Goal: Task Accomplishment & Management: Manage account settings

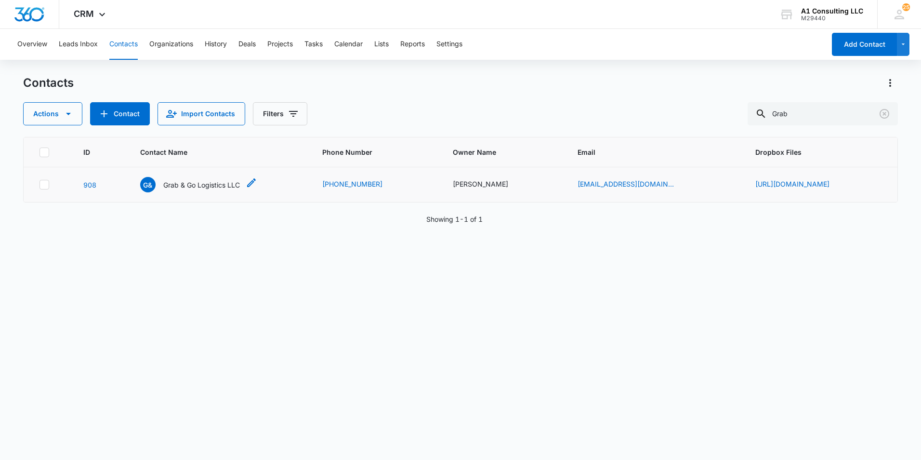
click at [163, 187] on p "Grab & Go Logistics LLC" at bounding box center [201, 185] width 77 height 10
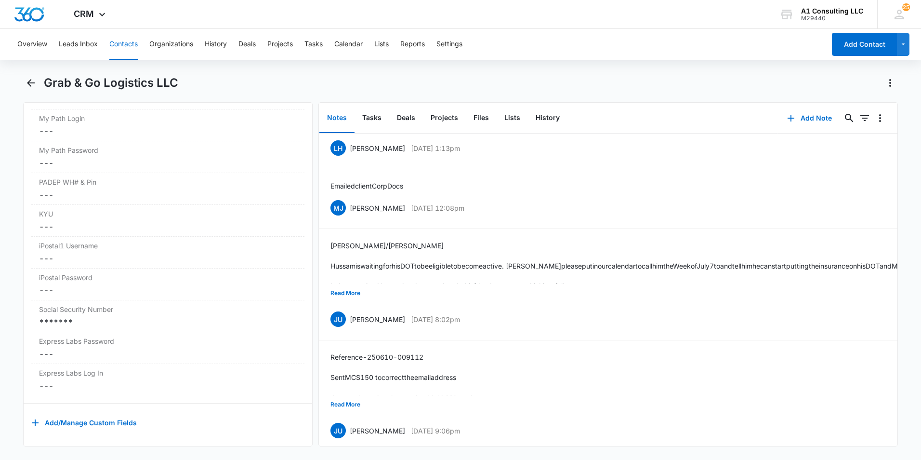
scroll to position [230, 0]
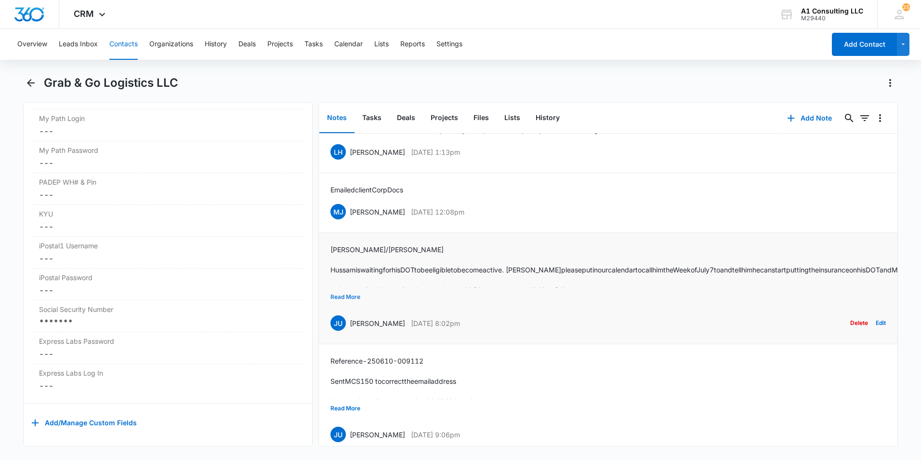
click at [351, 306] on button "Read More" at bounding box center [345, 297] width 30 height 18
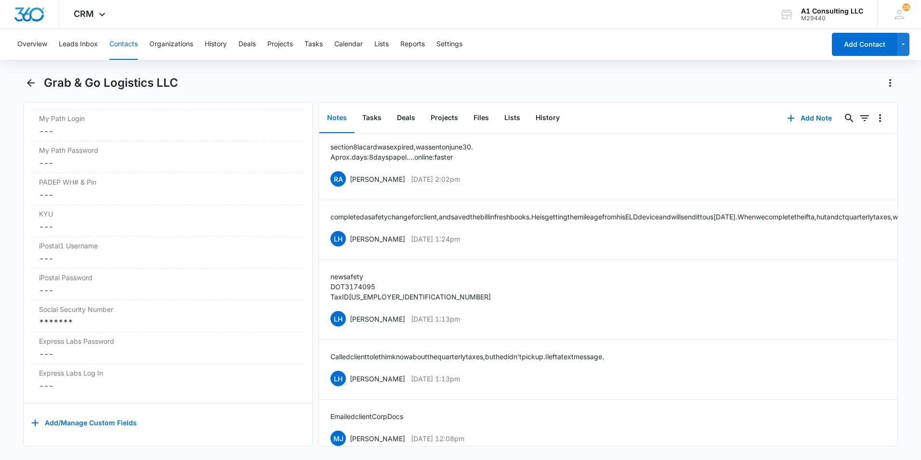
scroll to position [0, 0]
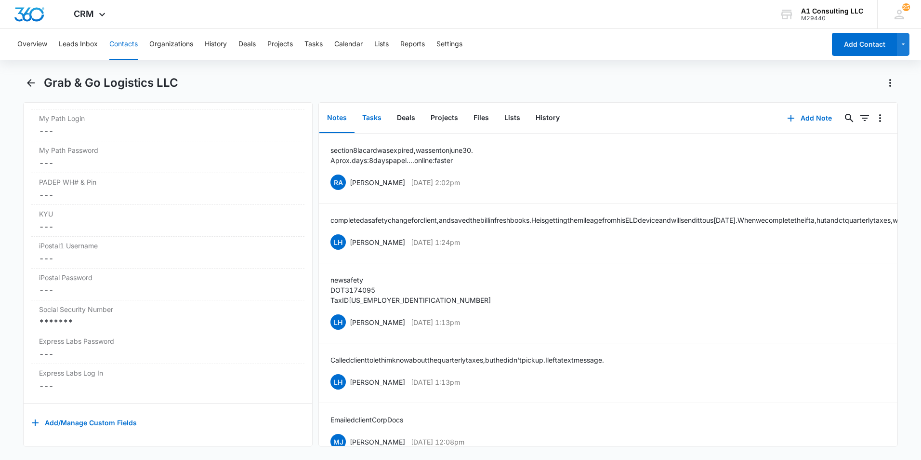
click at [376, 114] on button "Tasks" at bounding box center [372, 118] width 35 height 30
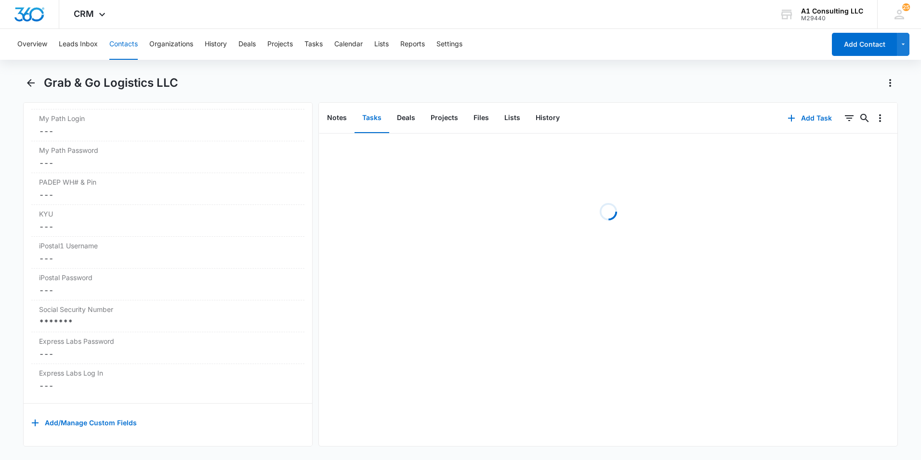
click at [588, 76] on div "Grab & Go Logistics LLC" at bounding box center [471, 82] width 854 height 15
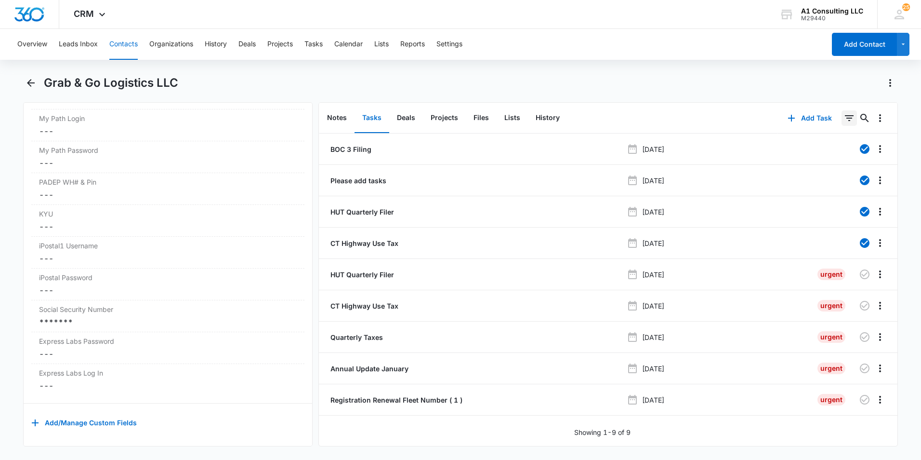
click at [844, 122] on icon "Filters" at bounding box center [850, 118] width 12 height 12
click at [686, 61] on div "Overview Leads Inbox Contacts Organizations History Deals Projects Tasks Calend…" at bounding box center [460, 243] width 921 height 429
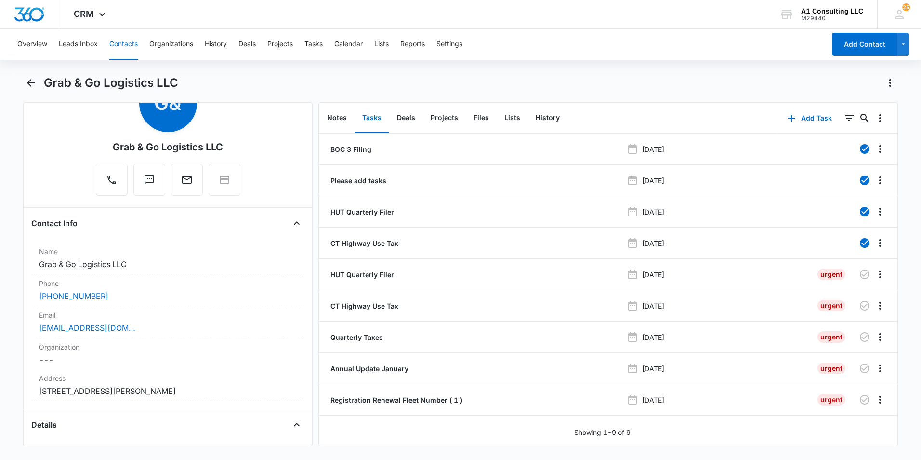
scroll to position [44, 0]
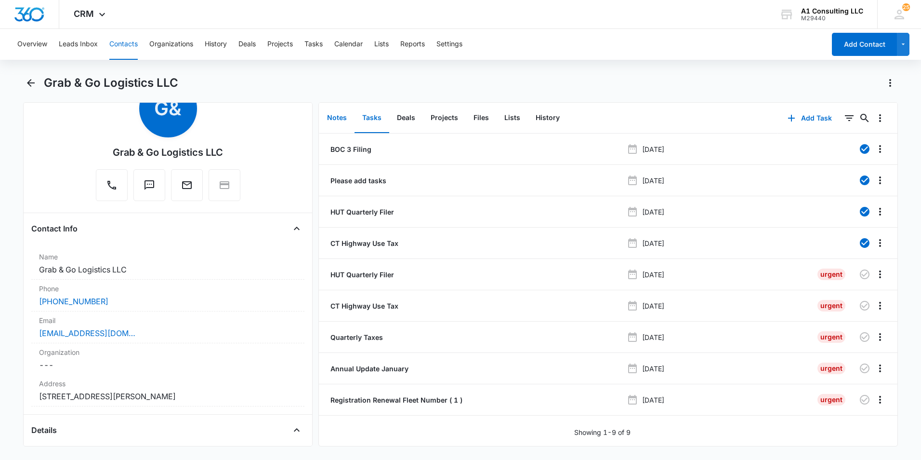
click at [334, 115] on button "Notes" at bounding box center [336, 118] width 35 height 30
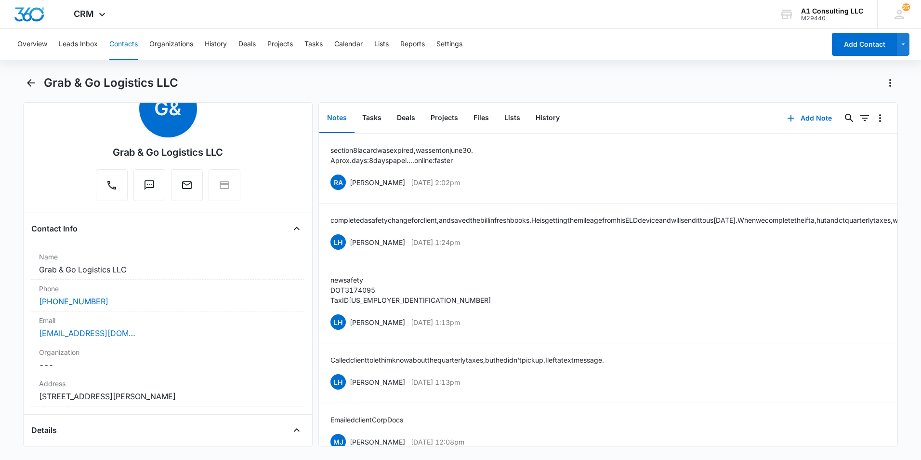
click at [549, 84] on div "Grab & Go Logistics LLC" at bounding box center [471, 82] width 854 height 15
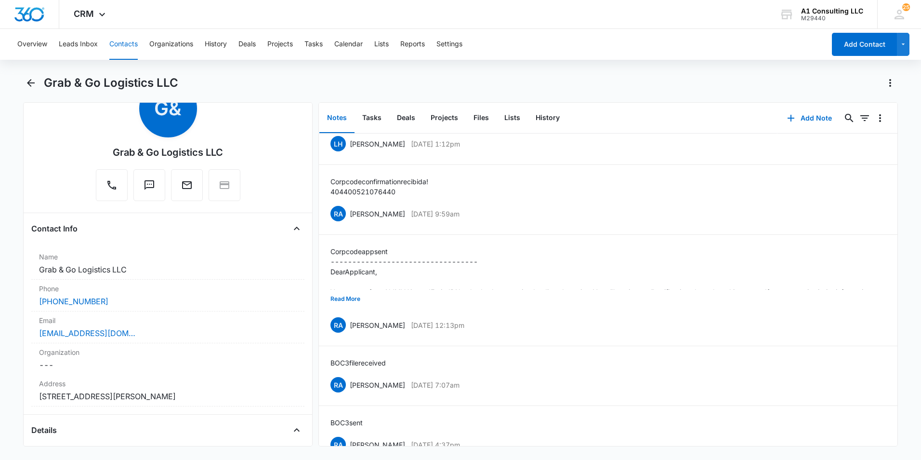
scroll to position [856, 0]
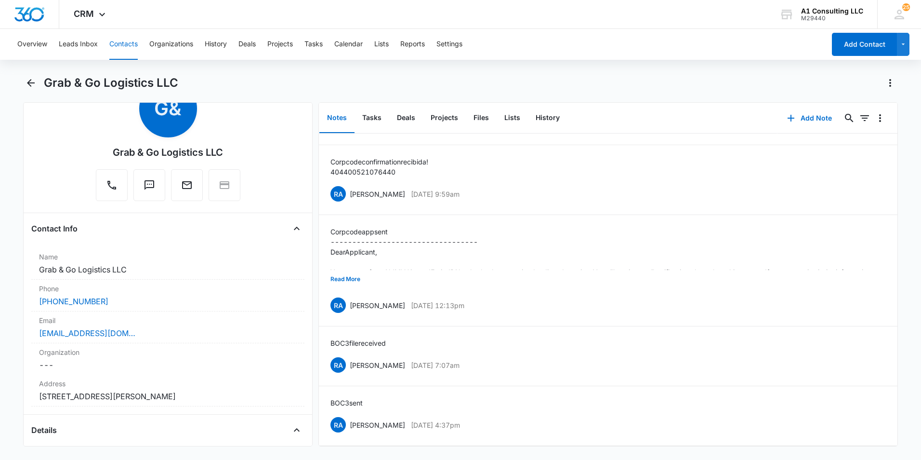
click at [413, 67] on div "Overview Leads Inbox Contacts Organizations History Deals Projects Tasks Calend…" at bounding box center [460, 243] width 921 height 429
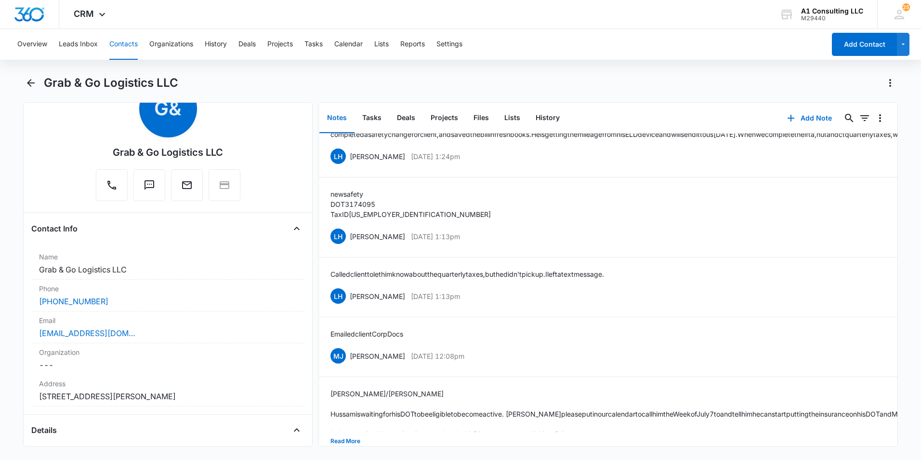
scroll to position [0, 0]
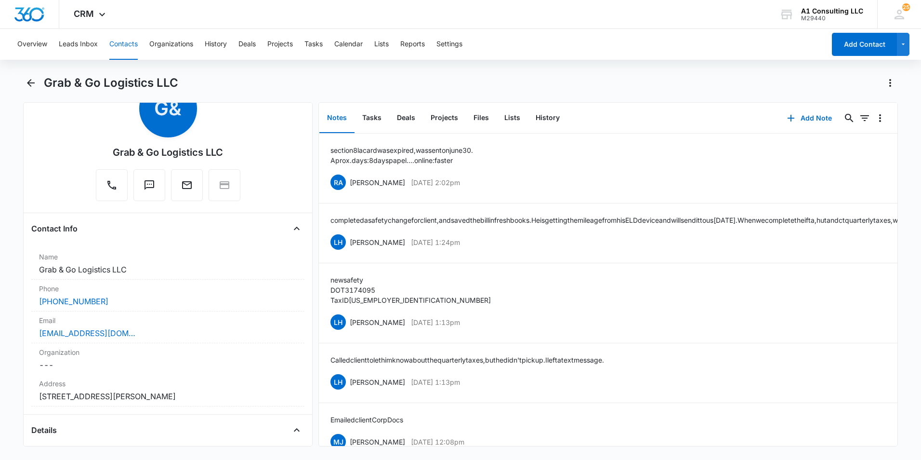
click at [646, 58] on div "Overview Leads Inbox Contacts Organizations History Deals Projects Tasks Calend…" at bounding box center [419, 44] width 814 height 31
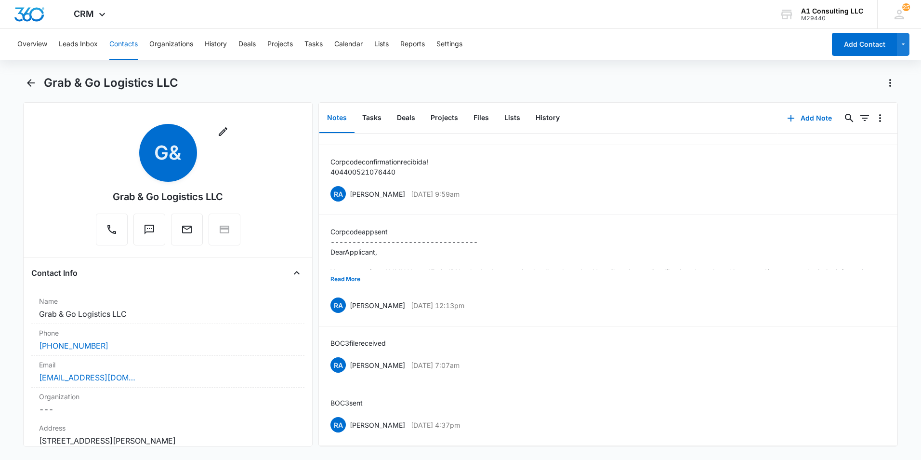
click at [318, 89] on div "Grab & Go Logistics LLC" at bounding box center [471, 82] width 854 height 15
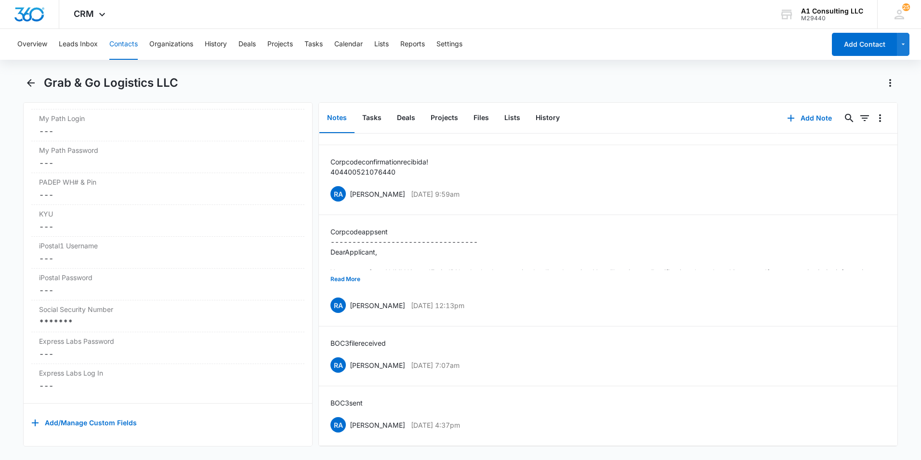
scroll to position [1923, 0]
click at [350, 86] on div "Grab & Go Logistics LLC" at bounding box center [471, 82] width 854 height 15
click at [128, 49] on button "Contacts" at bounding box center [123, 44] width 28 height 31
